Goal: Task Accomplishment & Management: Complete application form

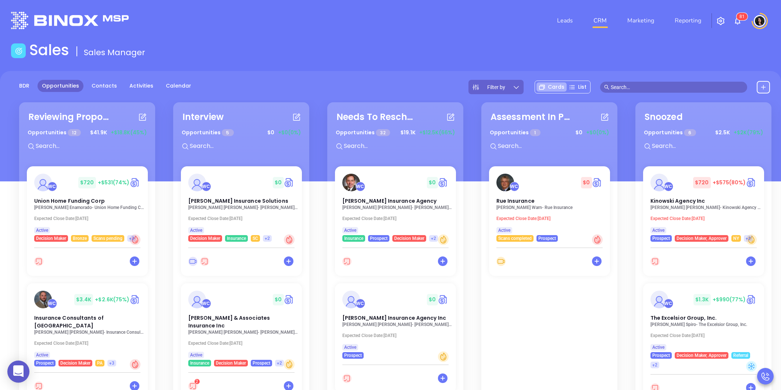
scroll to position [82, 0]
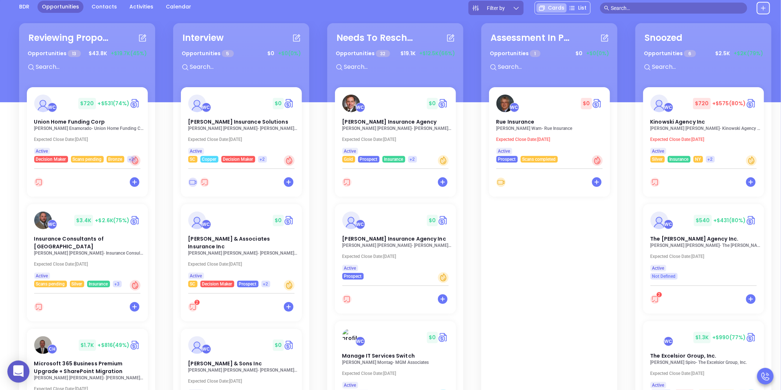
scroll to position [502, 0]
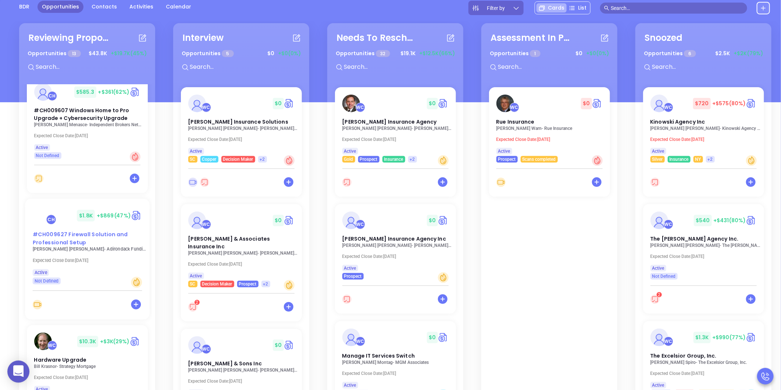
click at [61, 230] on span "#CH009627 Firewall Solution and Professional Setup" at bounding box center [79, 237] width 95 height 15
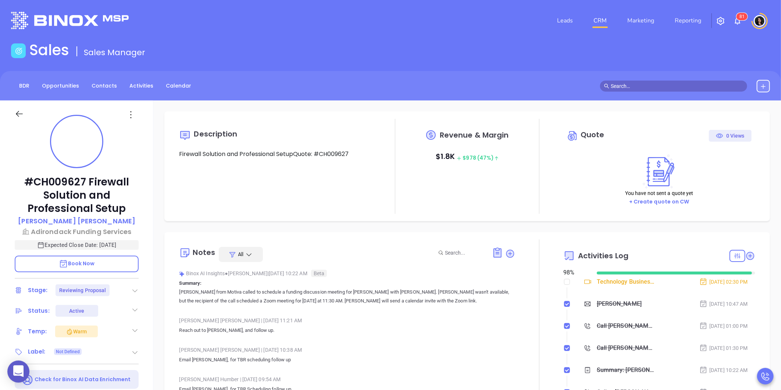
scroll to position [214, 0]
type input "Carla Humber"
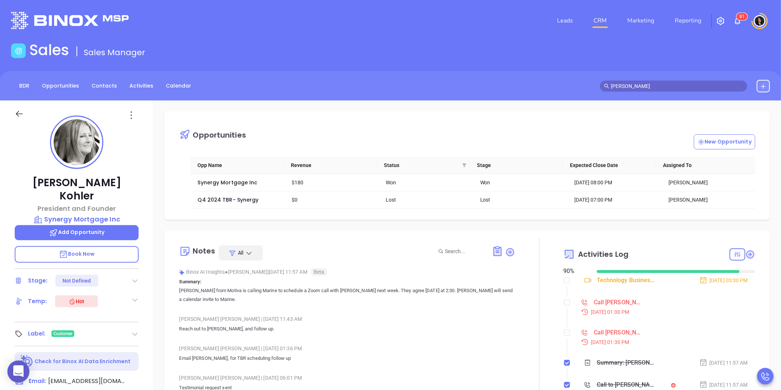
scroll to position [193, 0]
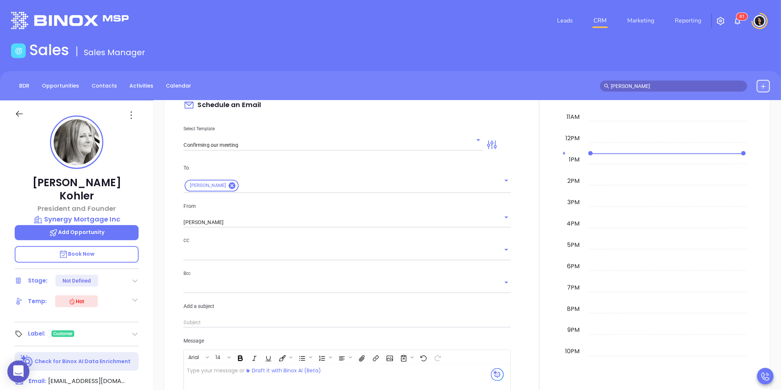
click at [68, 12] on img at bounding box center [70, 20] width 118 height 17
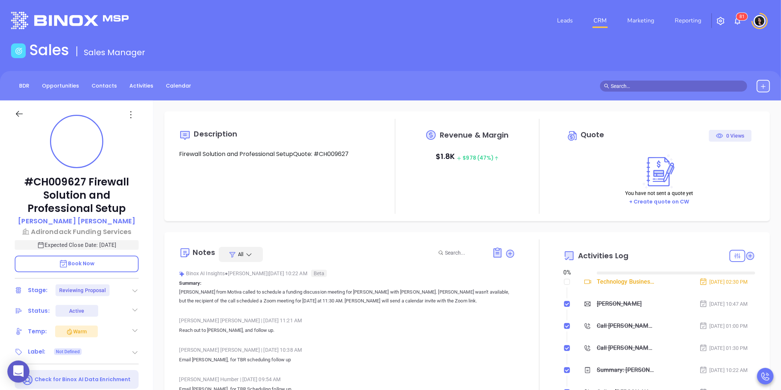
type input "10:00 am"
type input "09/03/2025"
type input "Carla Humber"
